Goal: Transaction & Acquisition: Register for event/course

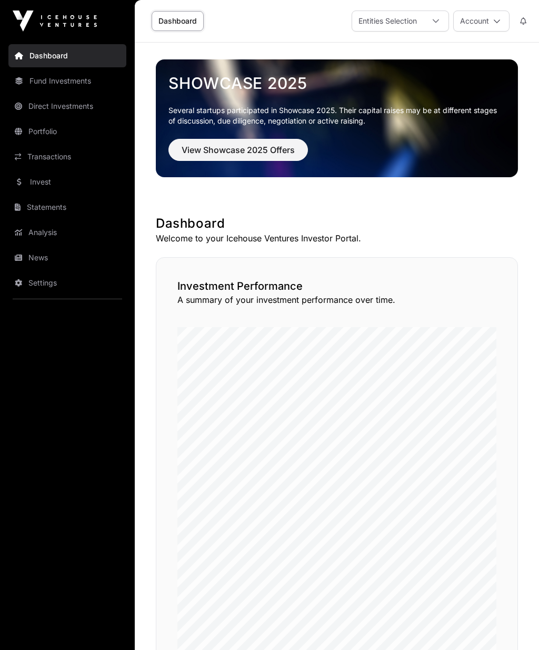
click at [47, 183] on link "Invest" at bounding box center [67, 181] width 118 height 23
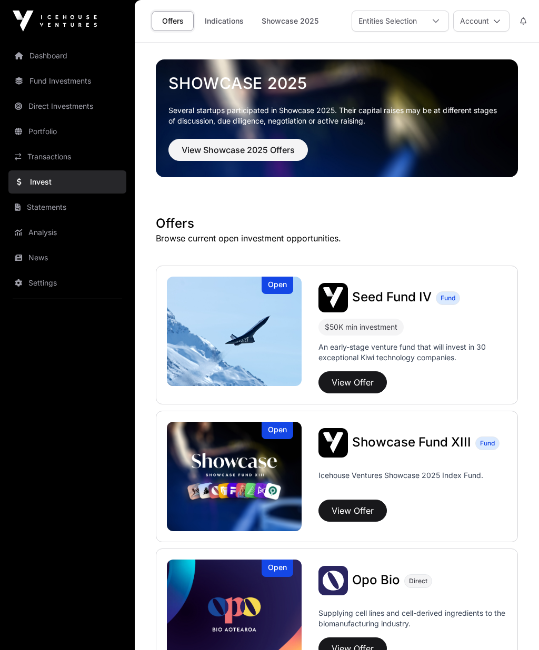
click at [359, 380] on button "View Offer" at bounding box center [352, 383] width 68 height 22
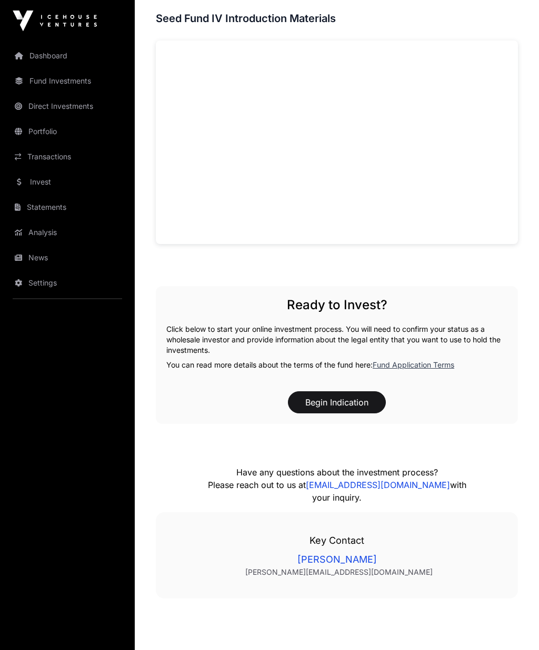
scroll to position [666, 0]
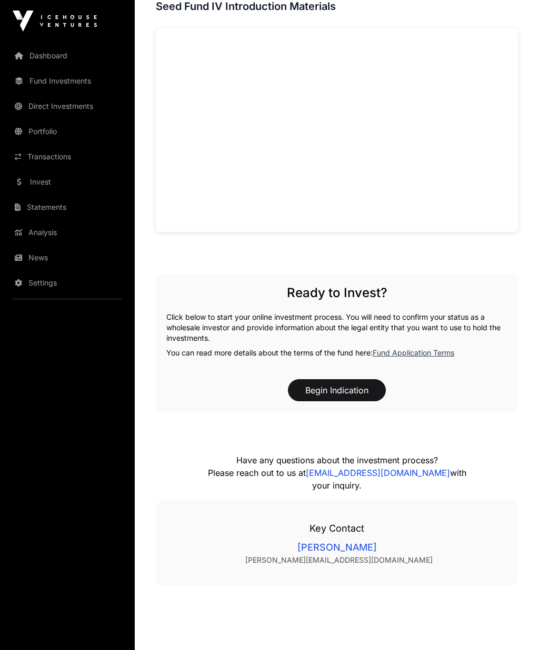
click at [337, 386] on button "Begin Indication" at bounding box center [337, 390] width 98 height 22
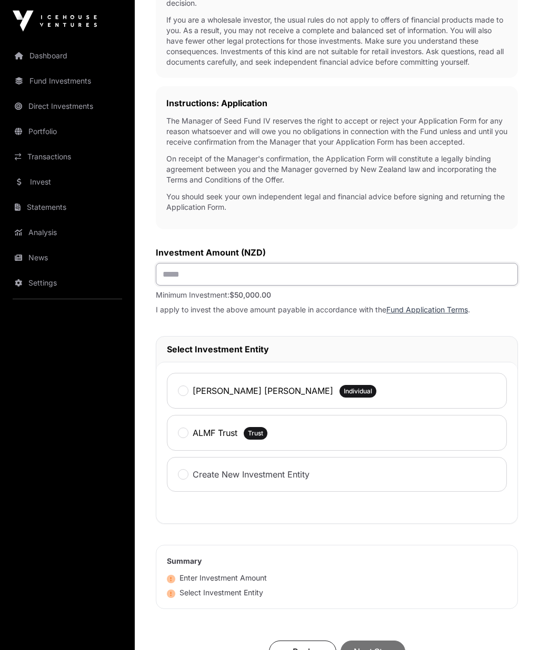
click at [254, 278] on input "text" at bounding box center [337, 274] width 362 height 23
type input "*******"
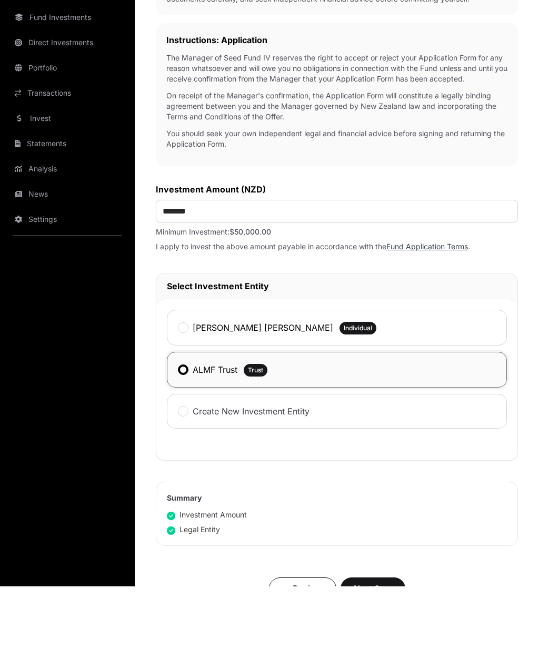
scroll to position [366, 0]
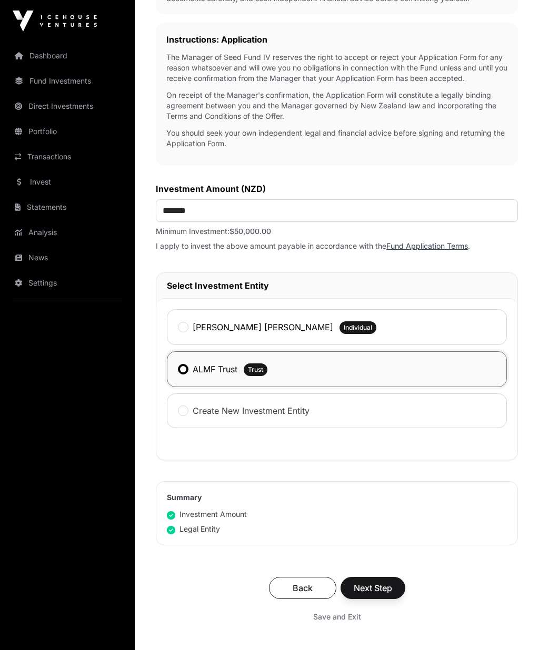
click at [372, 589] on span "Next Step" at bounding box center [373, 588] width 38 height 13
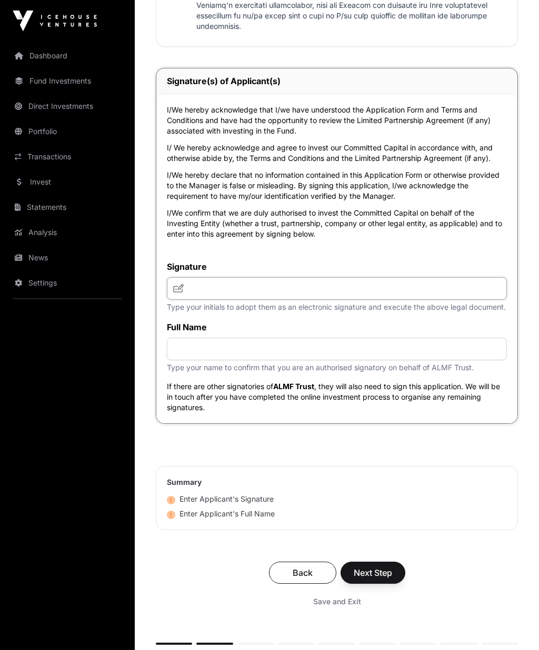
click at [209, 285] on input "text" at bounding box center [337, 289] width 340 height 23
type input "*****"
click at [226, 343] on input "text" at bounding box center [337, 349] width 340 height 23
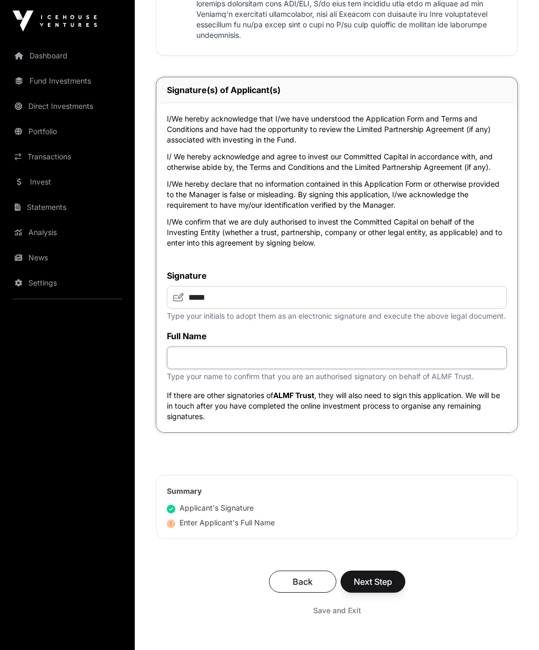
scroll to position [3343, 0]
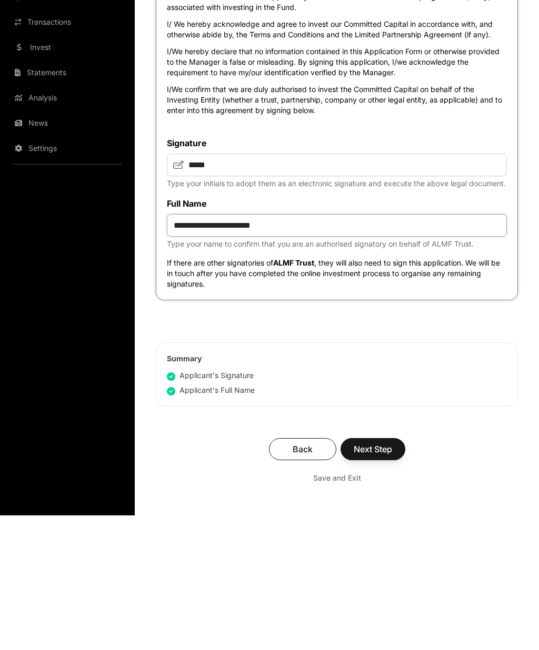
type input "**********"
click at [372, 578] on span "Next Step" at bounding box center [373, 584] width 38 height 13
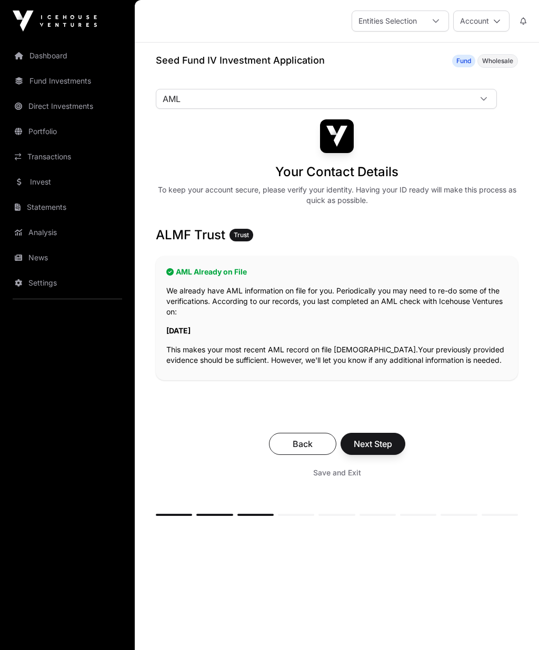
click at [373, 444] on span "Next Step" at bounding box center [373, 444] width 38 height 13
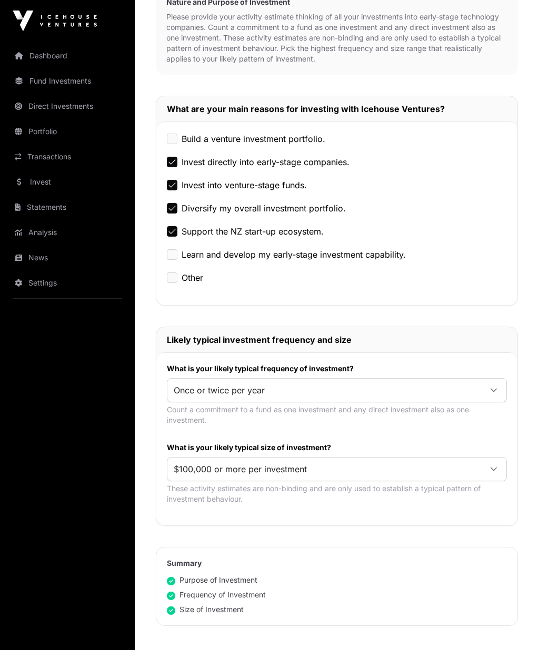
scroll to position [260, 0]
click at [495, 466] on icon at bounding box center [493, 468] width 7 height 7
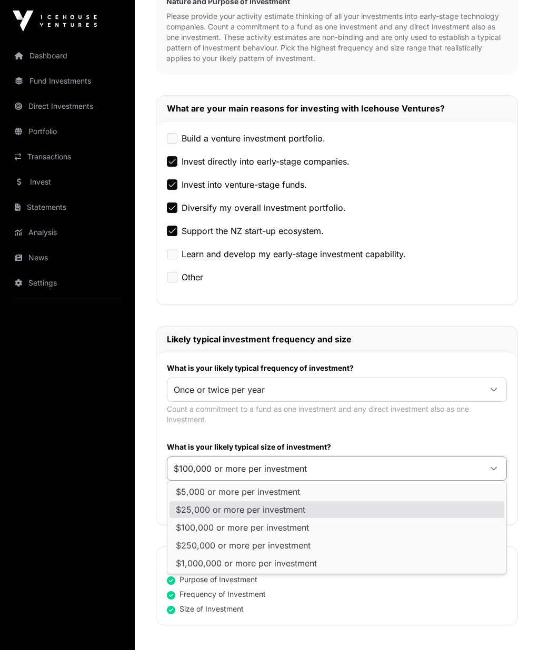
click at [281, 508] on span "$25,000 or more per investment" at bounding box center [240, 510] width 129 height 8
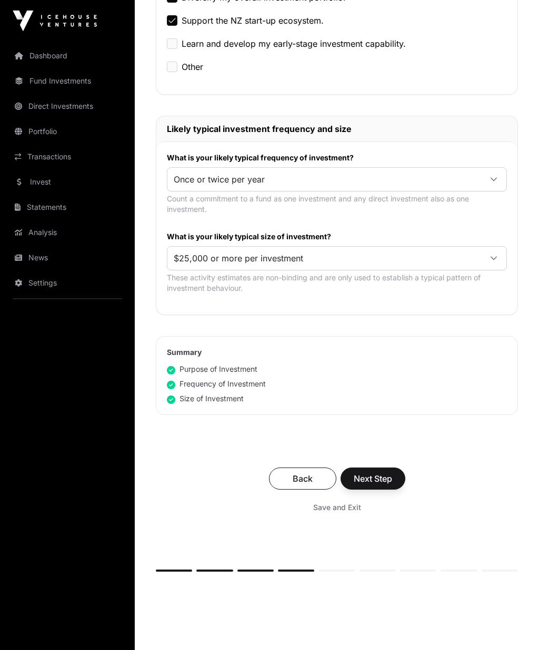
scroll to position [477, 0]
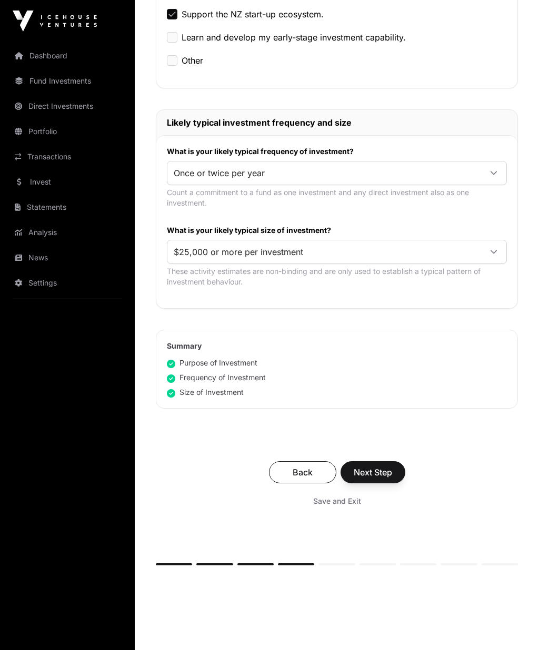
click at [376, 469] on span "Next Step" at bounding box center [373, 472] width 38 height 13
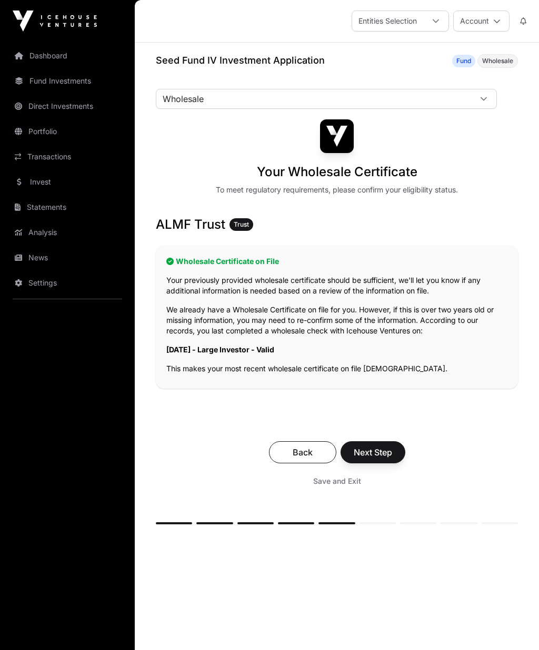
click at [372, 453] on span "Next Step" at bounding box center [373, 452] width 38 height 13
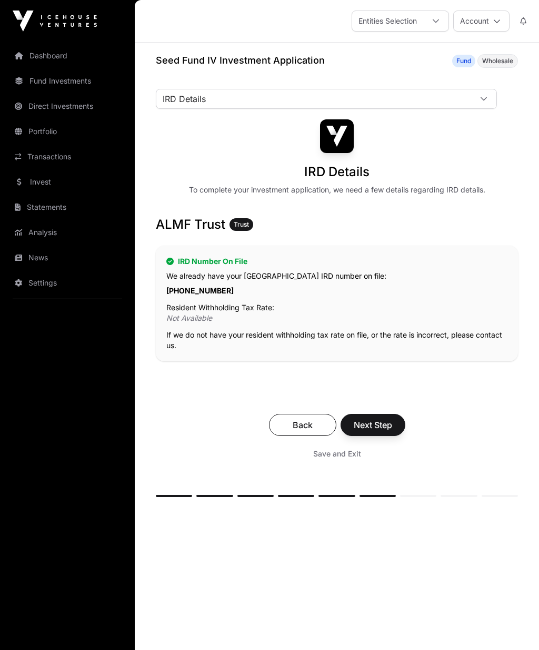
click at [375, 425] on span "Next Step" at bounding box center [373, 425] width 38 height 13
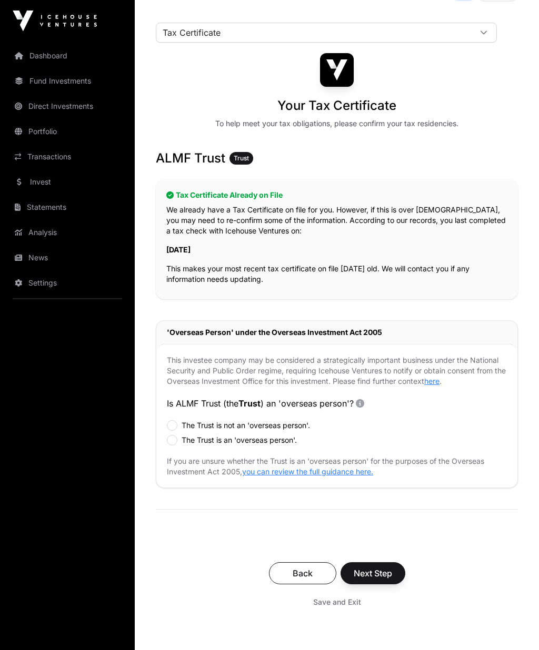
scroll to position [66, 0]
click at [375, 571] on span "Next Step" at bounding box center [373, 573] width 38 height 13
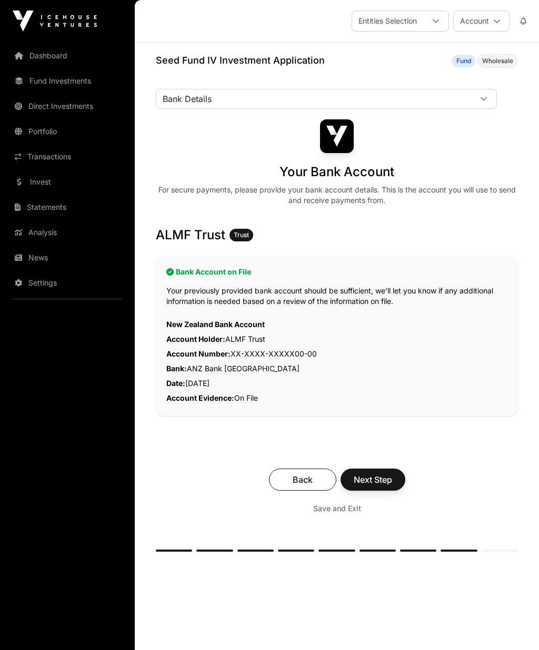
click at [374, 478] on span "Next Step" at bounding box center [373, 480] width 38 height 13
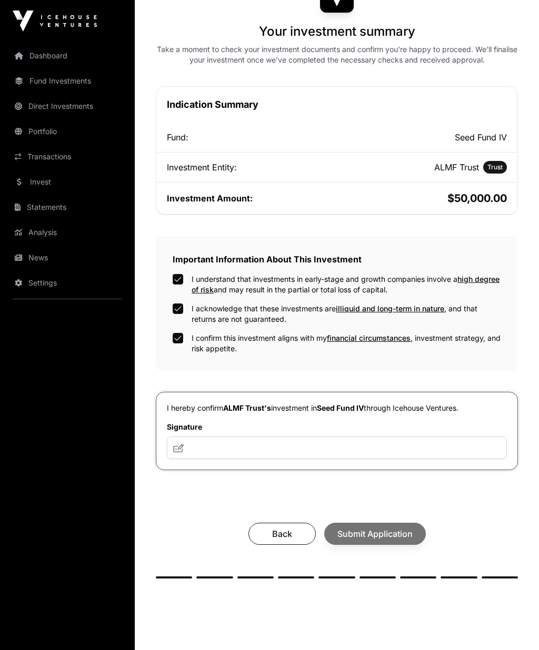
scroll to position [155, 0]
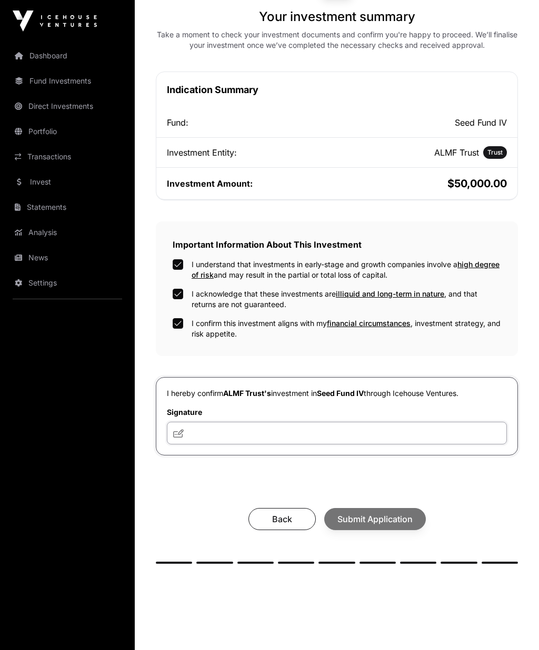
click at [211, 434] on input "text" at bounding box center [337, 433] width 340 height 23
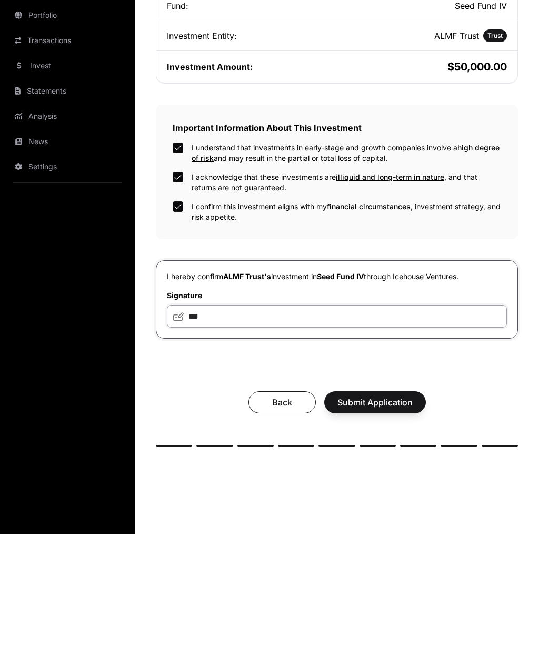
type input "***"
click at [378, 513] on span "Submit Application" at bounding box center [374, 519] width 75 height 13
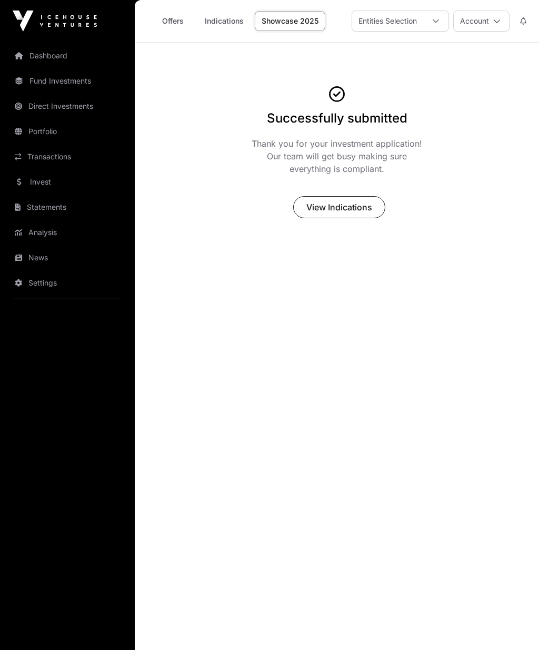
click at [345, 203] on span "View Indications" at bounding box center [339, 207] width 66 height 13
click at [346, 203] on span "View Indications" at bounding box center [339, 207] width 66 height 13
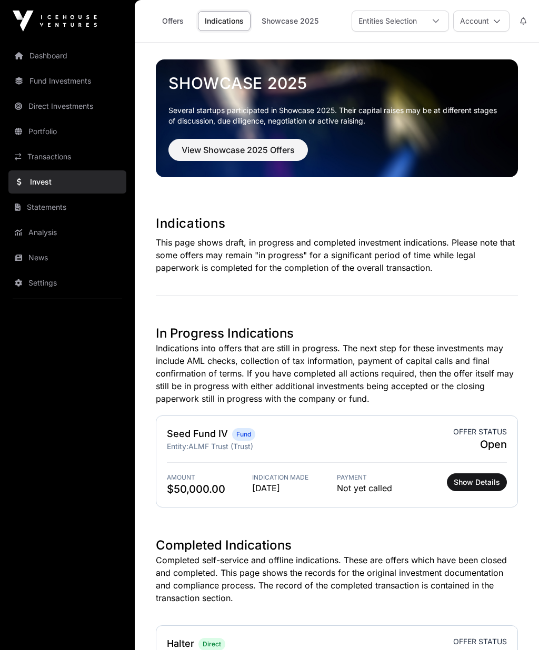
click at [59, 55] on link "Dashboard" at bounding box center [67, 55] width 118 height 23
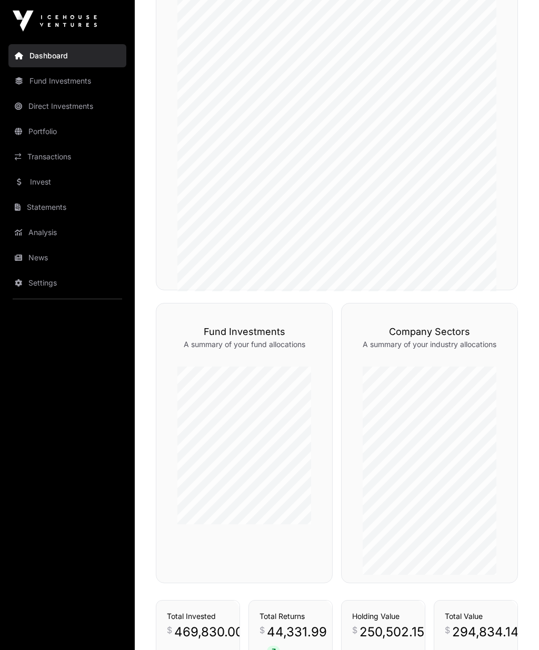
scroll to position [383, 0]
click at [76, 81] on link "Fund Investments" at bounding box center [67, 80] width 118 height 23
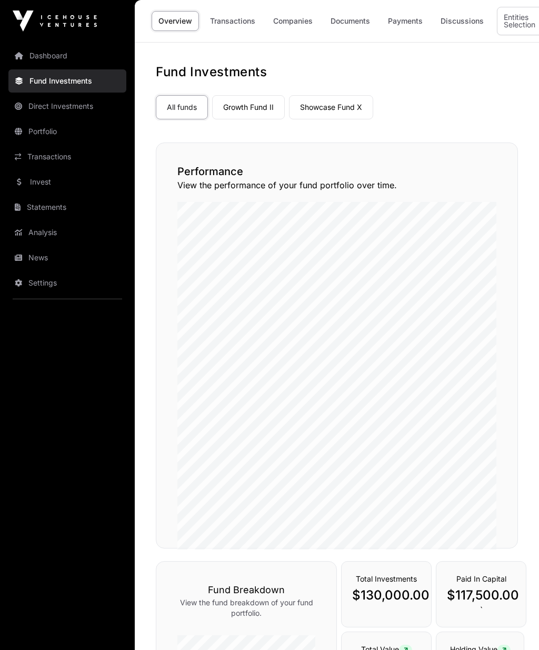
click at [71, 79] on link "Fund Investments" at bounding box center [67, 80] width 118 height 23
click at [82, 102] on link "Direct Investments" at bounding box center [67, 106] width 118 height 23
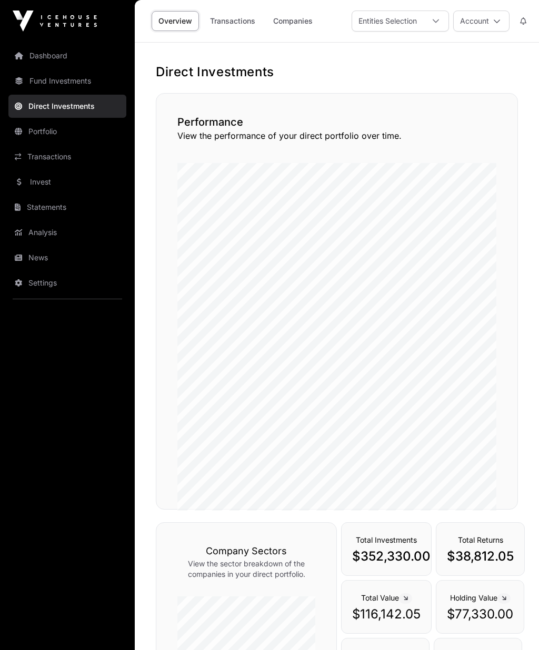
click at [294, 23] on link "Companies" at bounding box center [292, 21] width 53 height 20
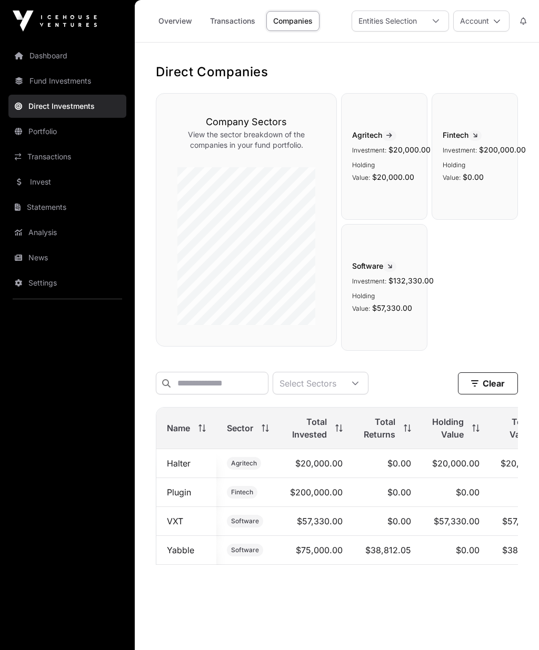
click at [300, 15] on link "Companies" at bounding box center [292, 21] width 53 height 20
click at [57, 131] on link "Portfolio" at bounding box center [67, 131] width 118 height 23
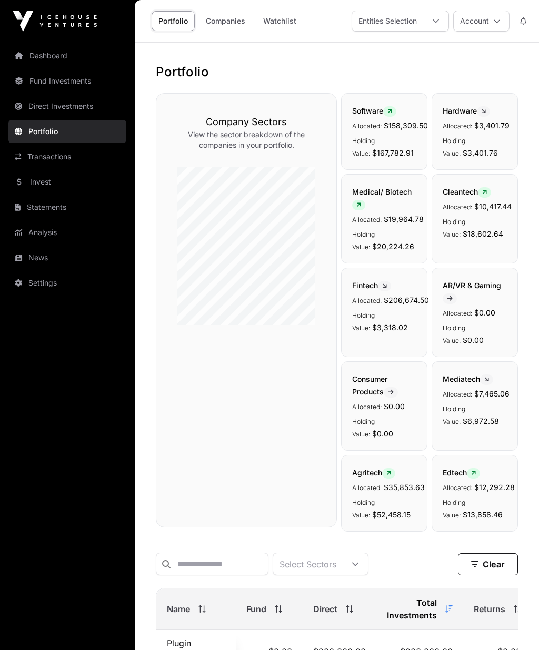
click at [56, 127] on link "Portfolio" at bounding box center [67, 131] width 118 height 23
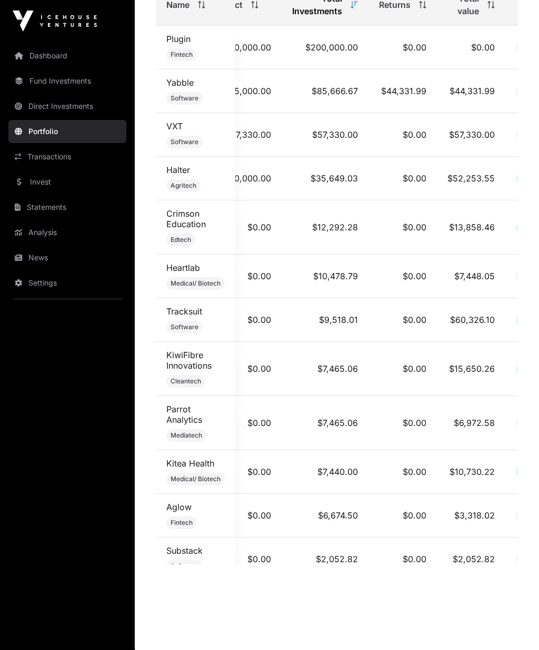
scroll to position [0, 95]
click at [66, 152] on link "Transactions" at bounding box center [67, 156] width 118 height 23
click at [60, 153] on link "Transactions" at bounding box center [67, 156] width 118 height 23
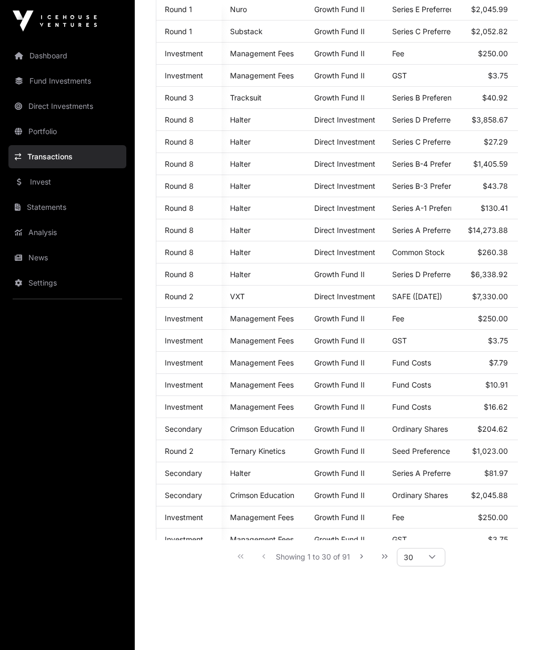
scroll to position [230, 0]
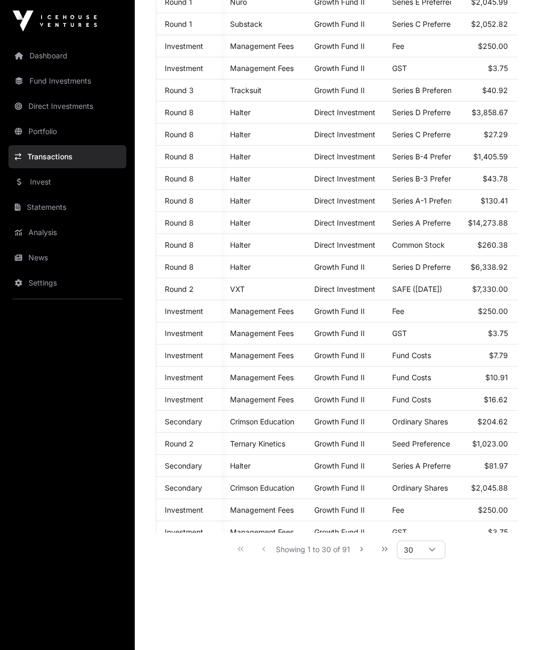
click at [53, 176] on link "Invest" at bounding box center [67, 181] width 118 height 23
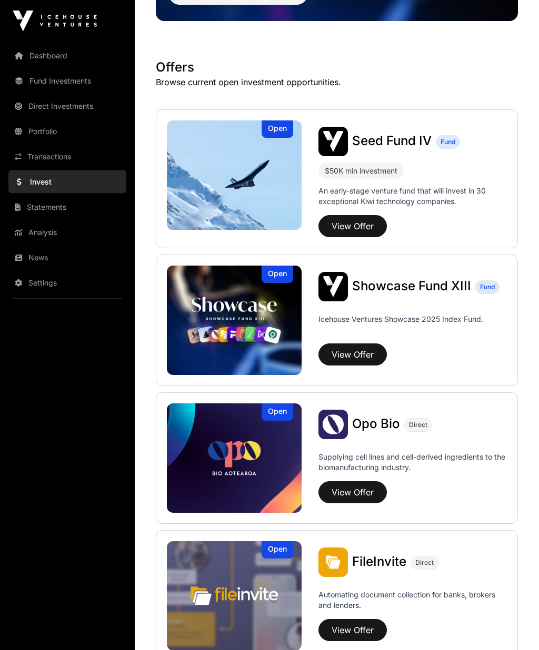
scroll to position [157, 0]
